Goal: Task Accomplishment & Management: Manage account settings

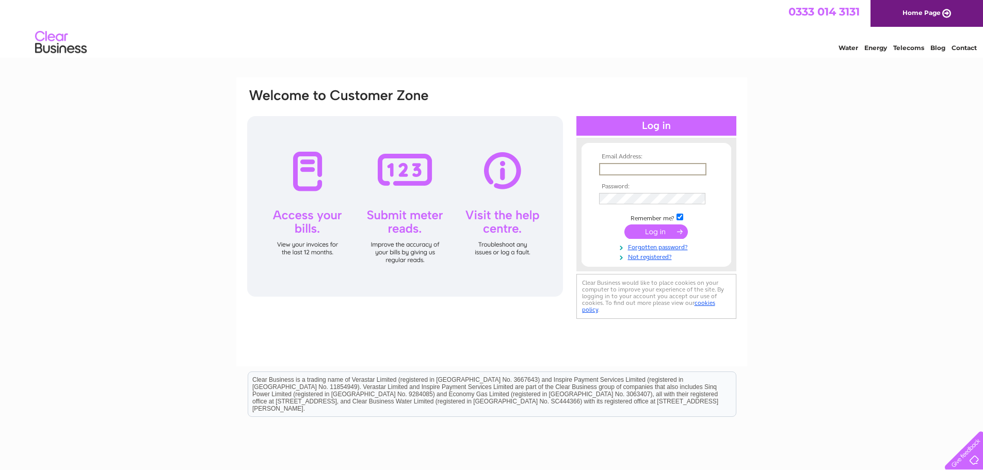
click at [629, 168] on input "text" at bounding box center [652, 169] width 107 height 12
type input "admin@automechcheddar.co.uk"
click at [661, 228] on input "submit" at bounding box center [655, 230] width 63 height 14
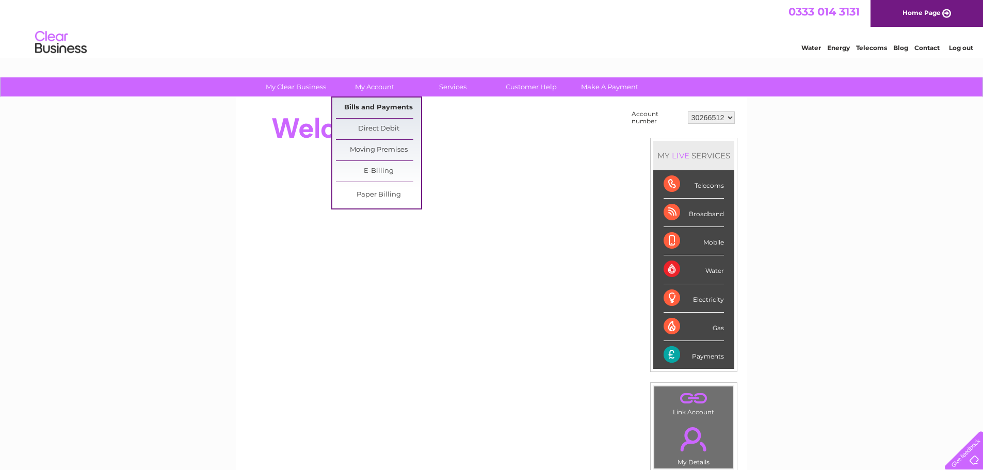
click at [372, 105] on link "Bills and Payments" at bounding box center [378, 107] width 85 height 21
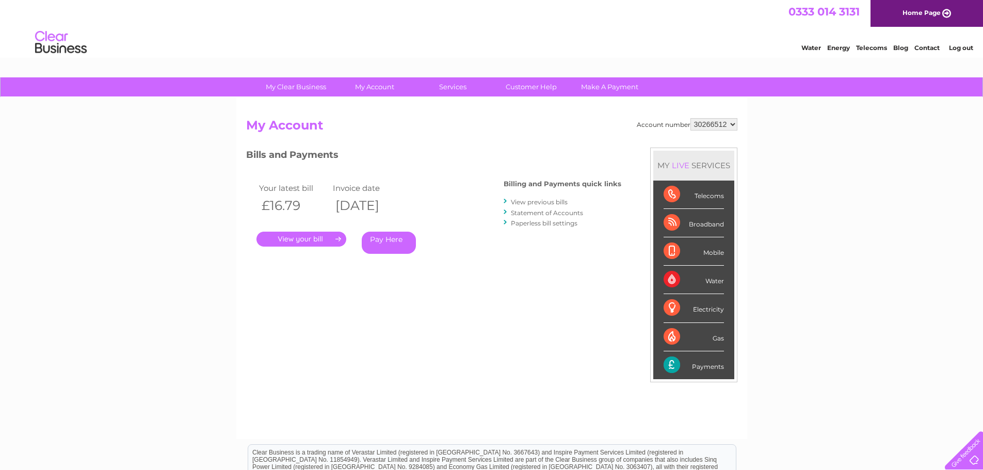
click at [294, 232] on link "." at bounding box center [301, 239] width 90 height 15
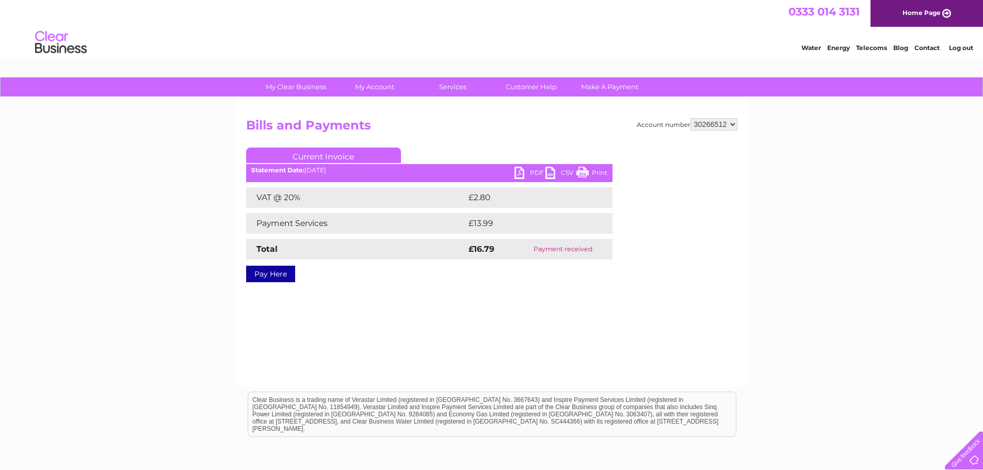
click at [521, 172] on link "PDF" at bounding box center [529, 174] width 31 height 15
